Goal: Book appointment/travel/reservation

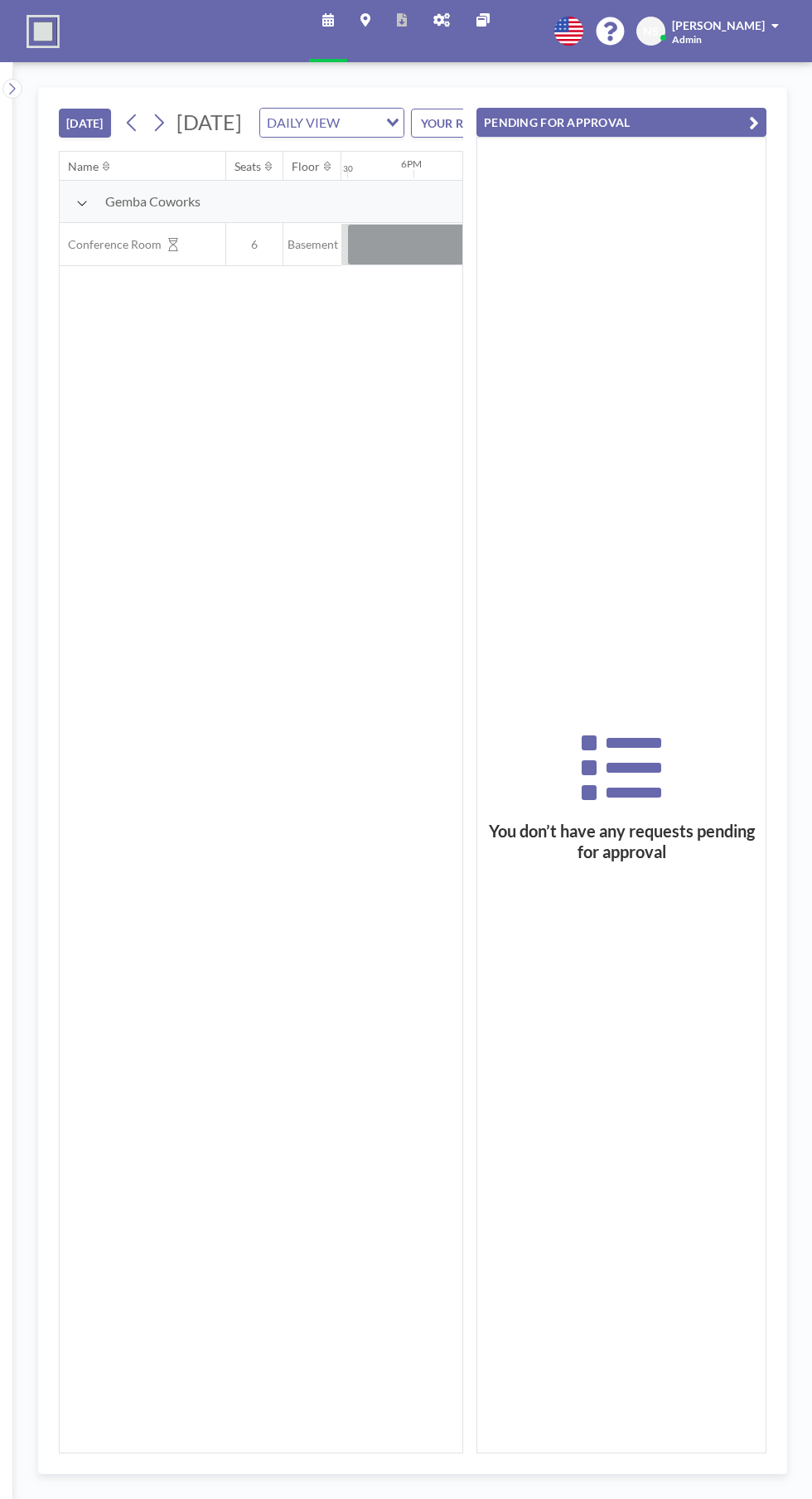
scroll to position [0, 2386]
click at [365, 266] on div at bounding box center [341, 244] width 132 height 41
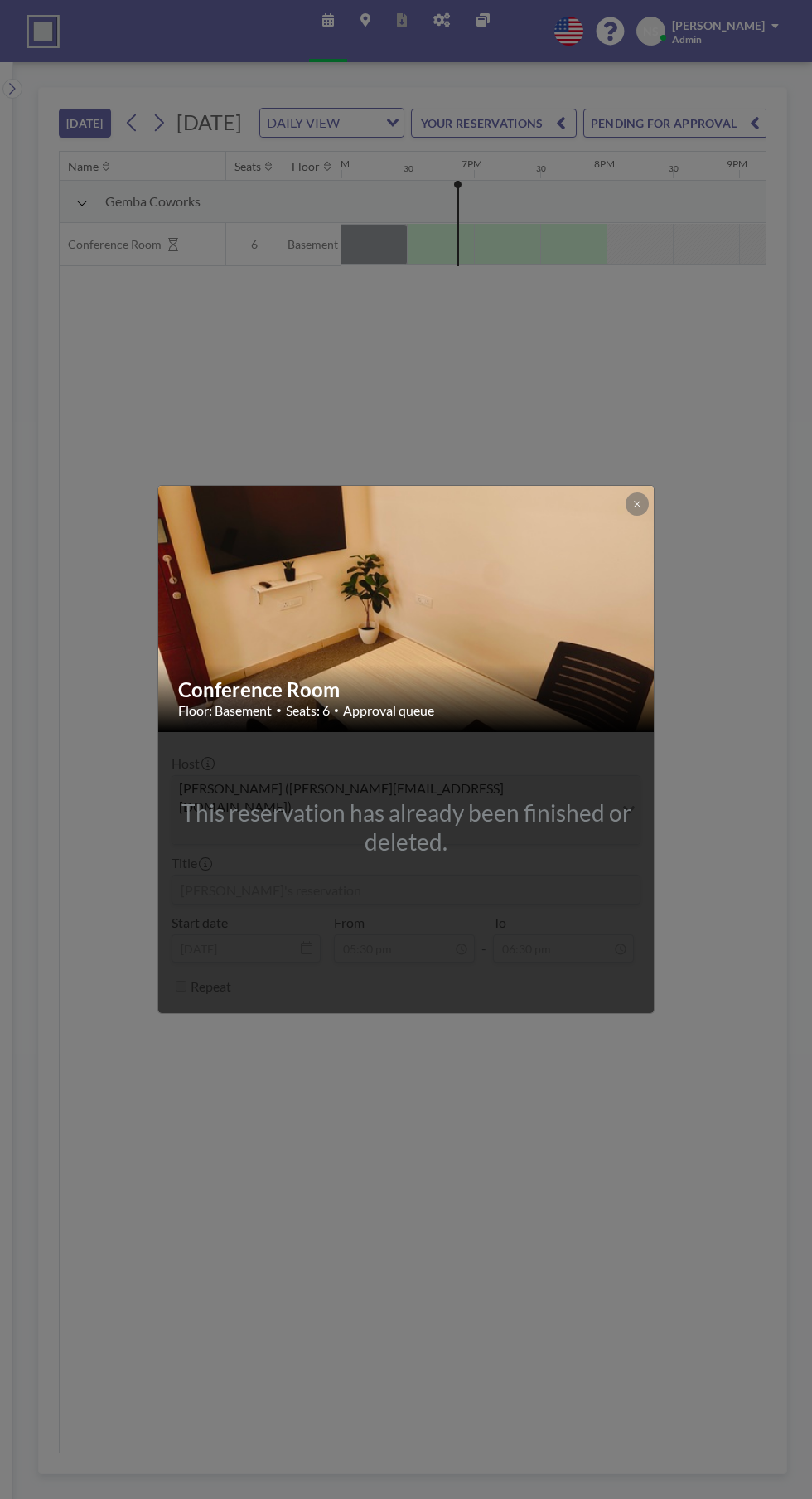
click at [380, 630] on img at bounding box center [406, 608] width 497 height 373
click at [636, 516] on button at bounding box center [637, 504] width 23 height 23
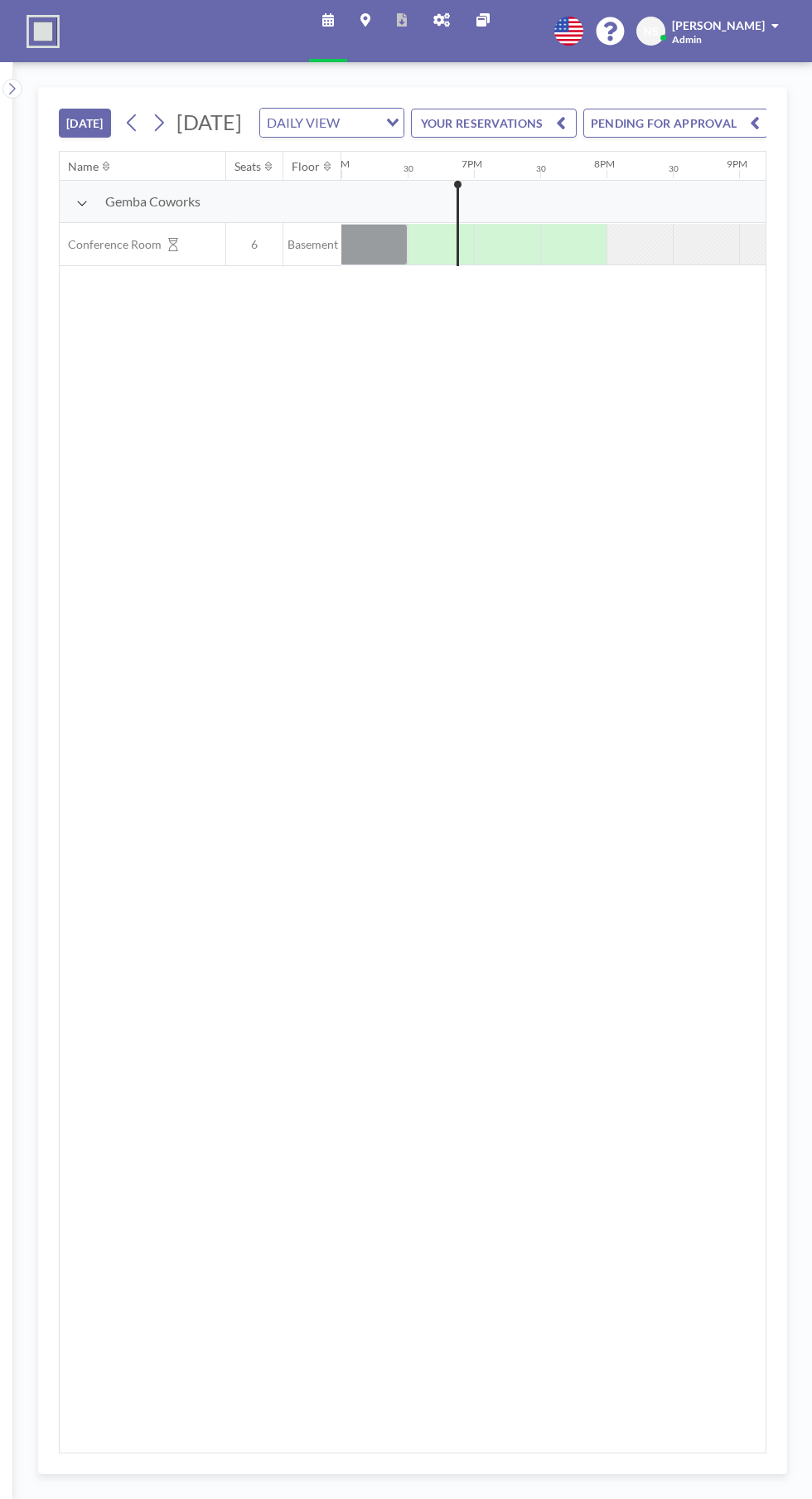
click at [404, 266] on div at bounding box center [341, 244] width 132 height 41
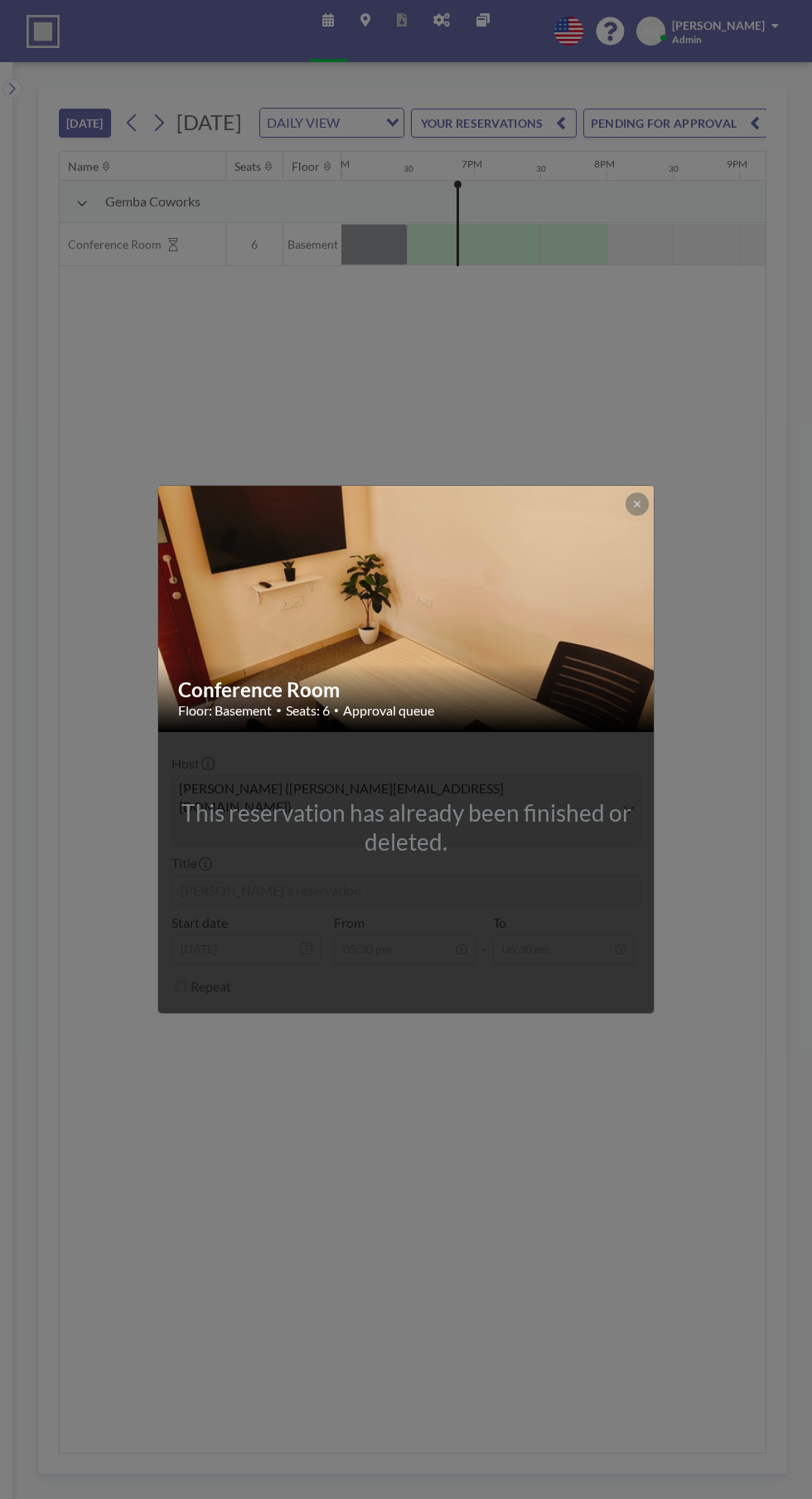
click at [194, 425] on div "Conference Room Floor: Basement • Seats: 6 • Approval queue This reservation ha…" at bounding box center [406, 749] width 812 height 1499
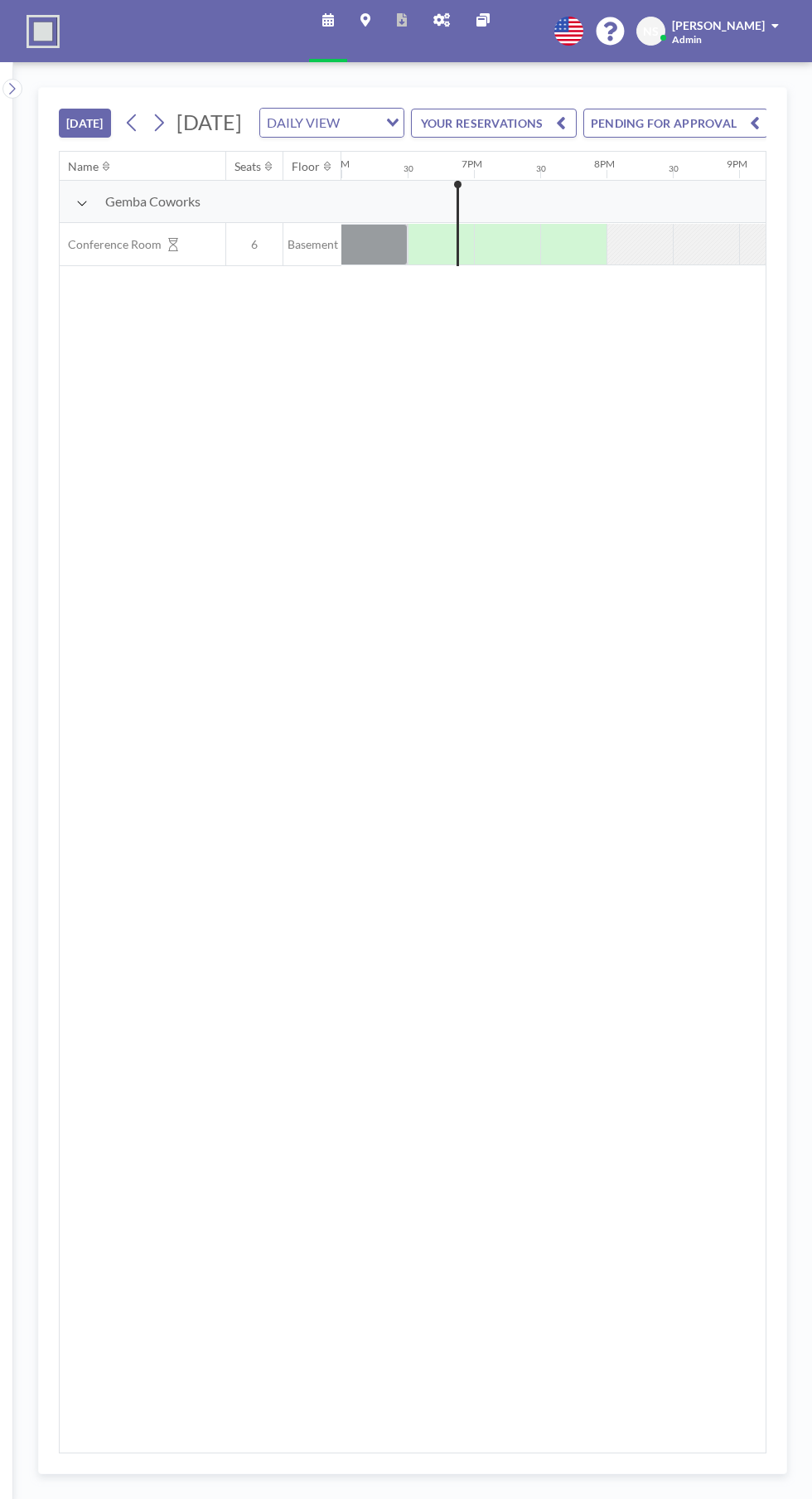
click at [447, 265] on div at bounding box center [441, 244] width 66 height 40
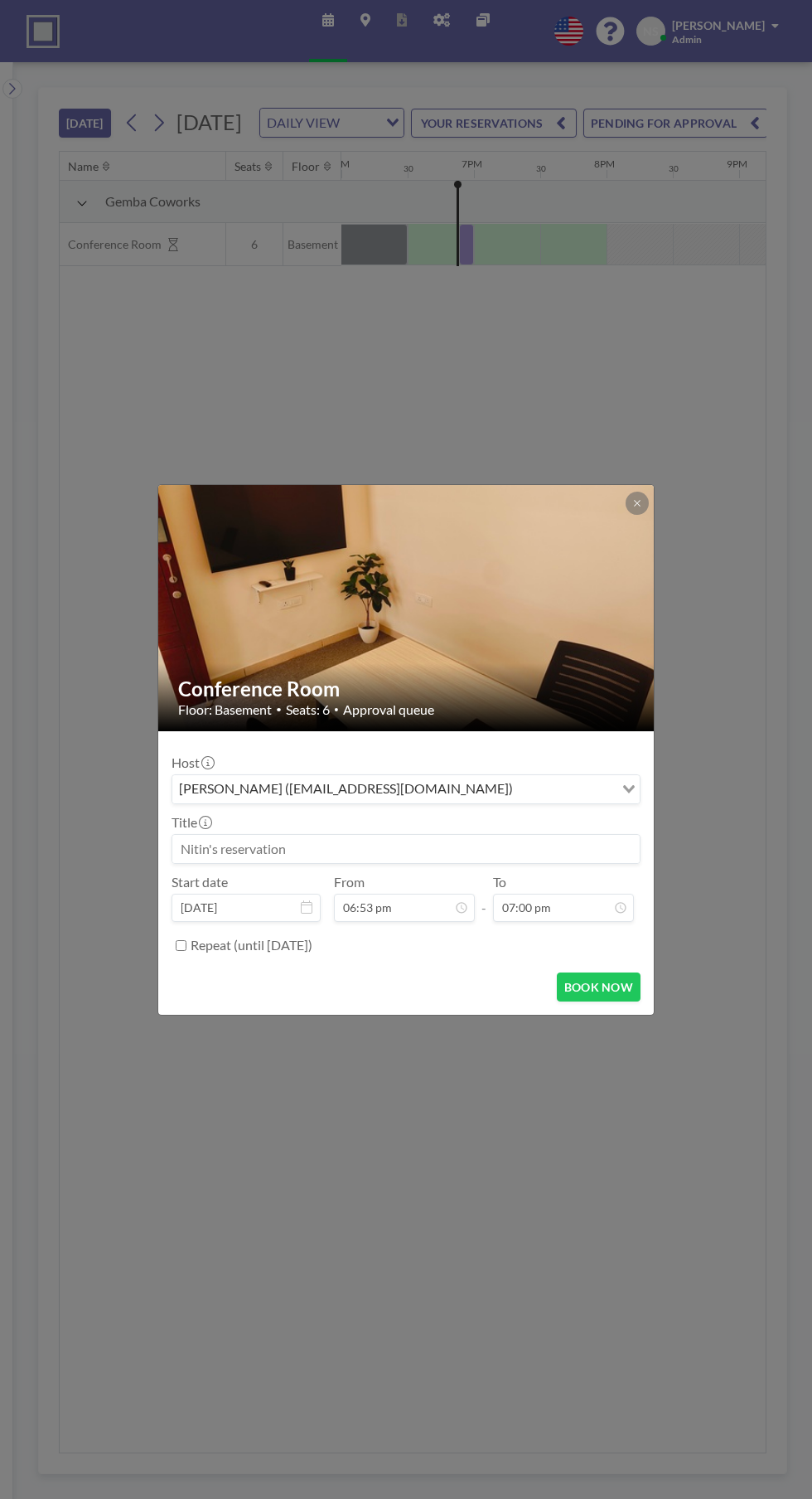
click at [589, 788] on input "Search for option" at bounding box center [565, 789] width 95 height 21
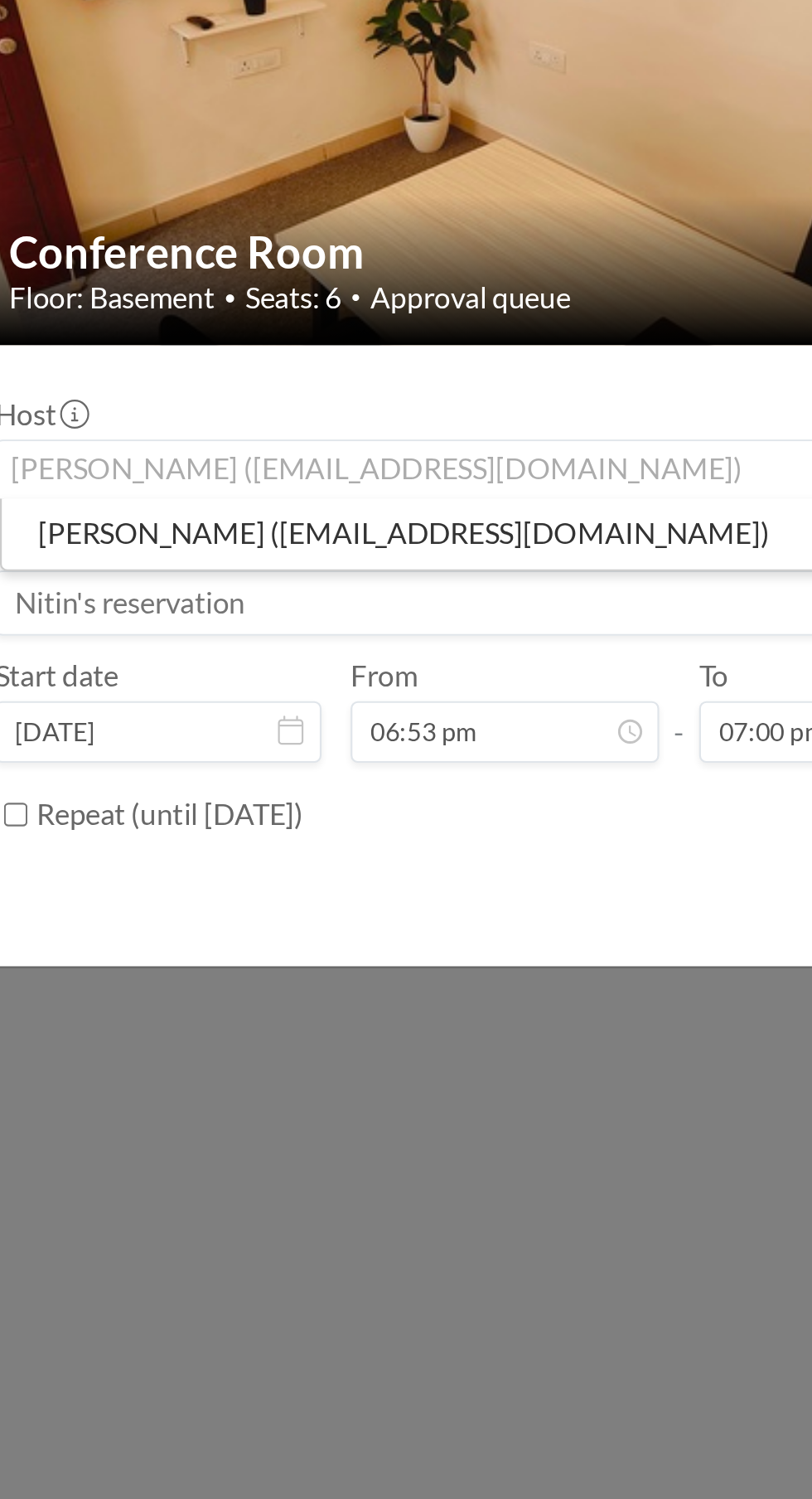
click at [344, 817] on li "[PERSON_NAME] ([EMAIL_ADDRESS][DOMAIN_NAME])" at bounding box center [407, 817] width 466 height 24
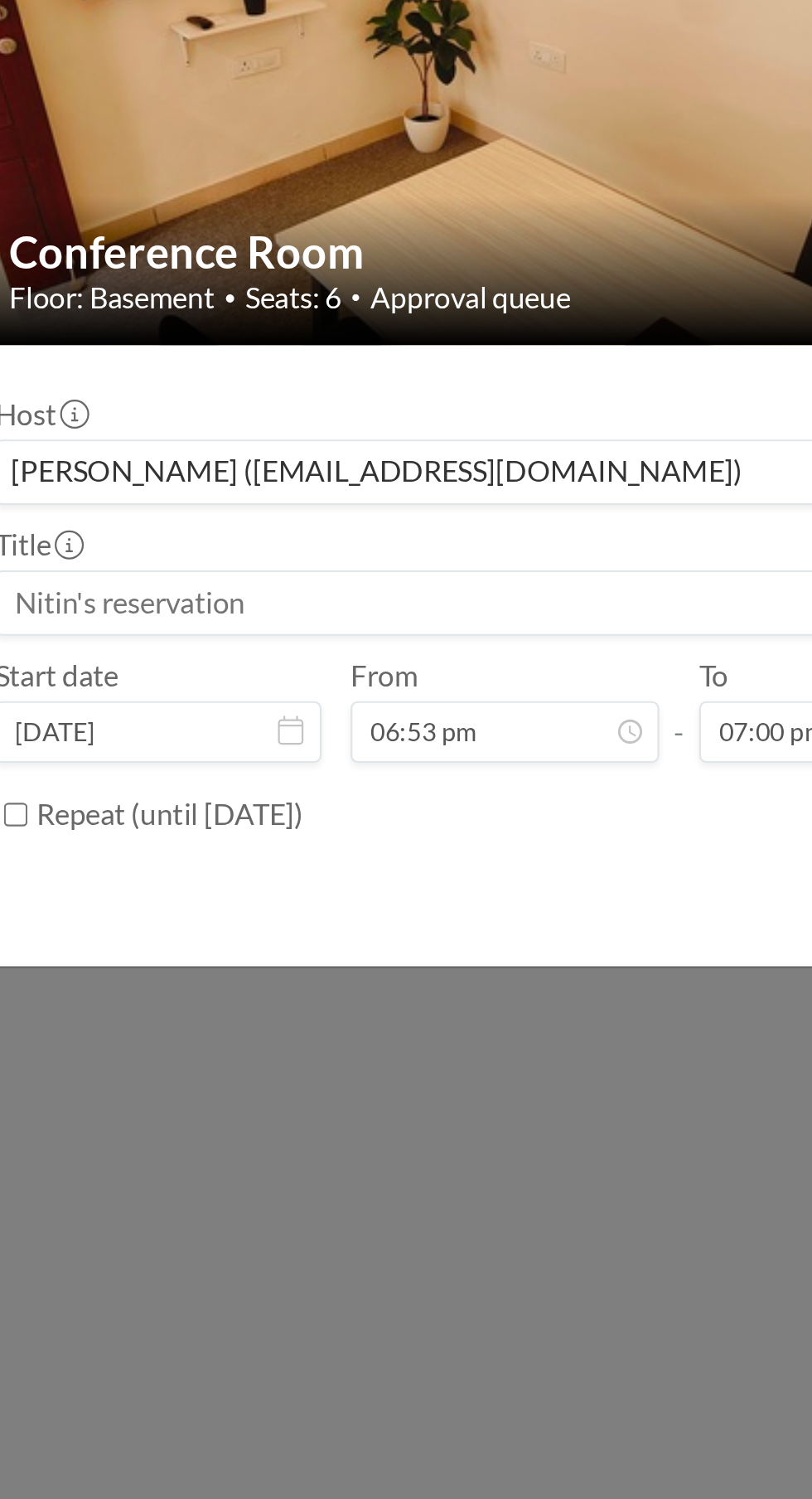
click at [303, 786] on div "[PERSON_NAME] ([EMAIL_ADDRESS][DOMAIN_NAME])" at bounding box center [393, 787] width 442 height 25
